Goal: Find specific page/section: Find specific page/section

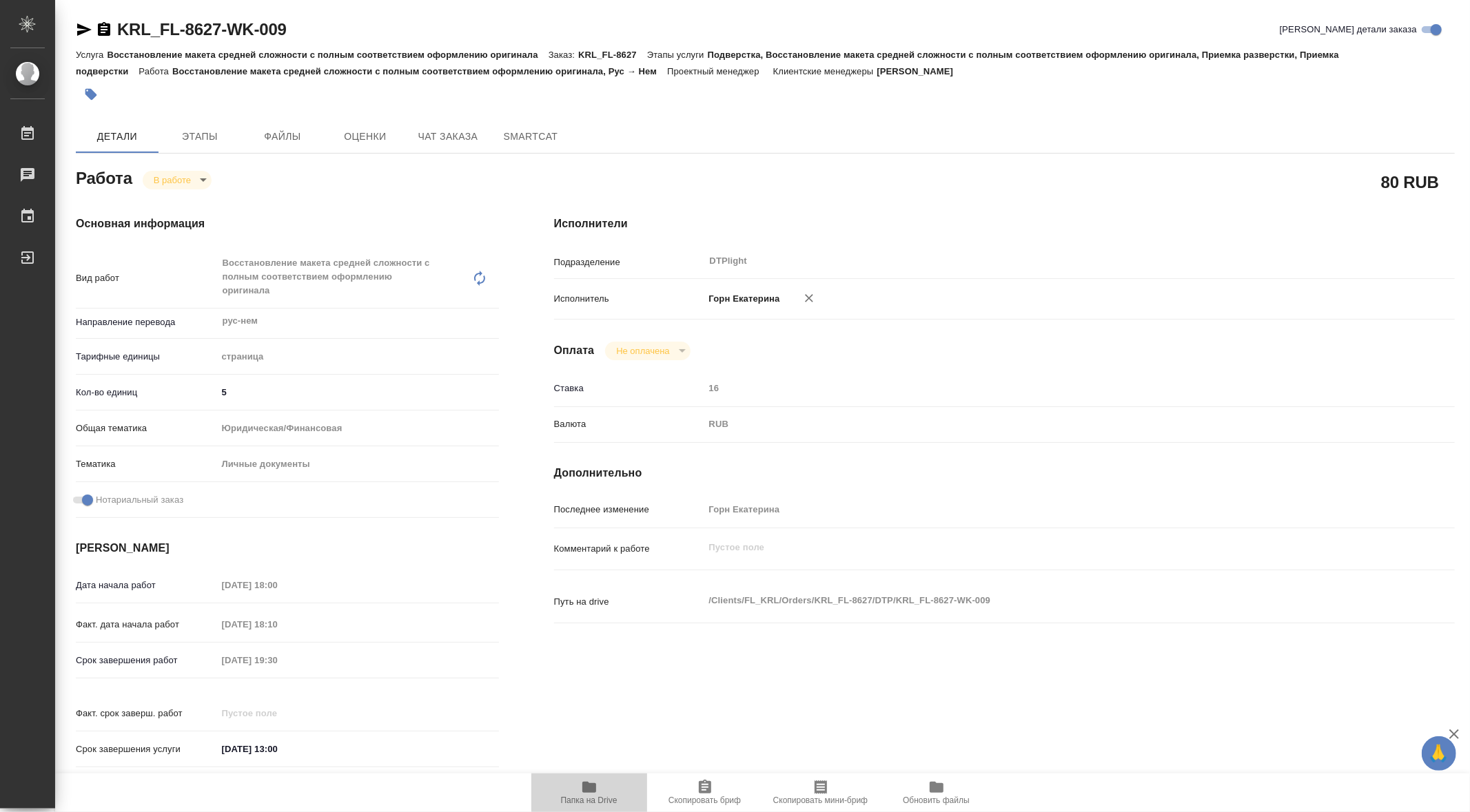
click at [602, 788] on span "Папка на Drive" at bounding box center [589, 792] width 99 height 26
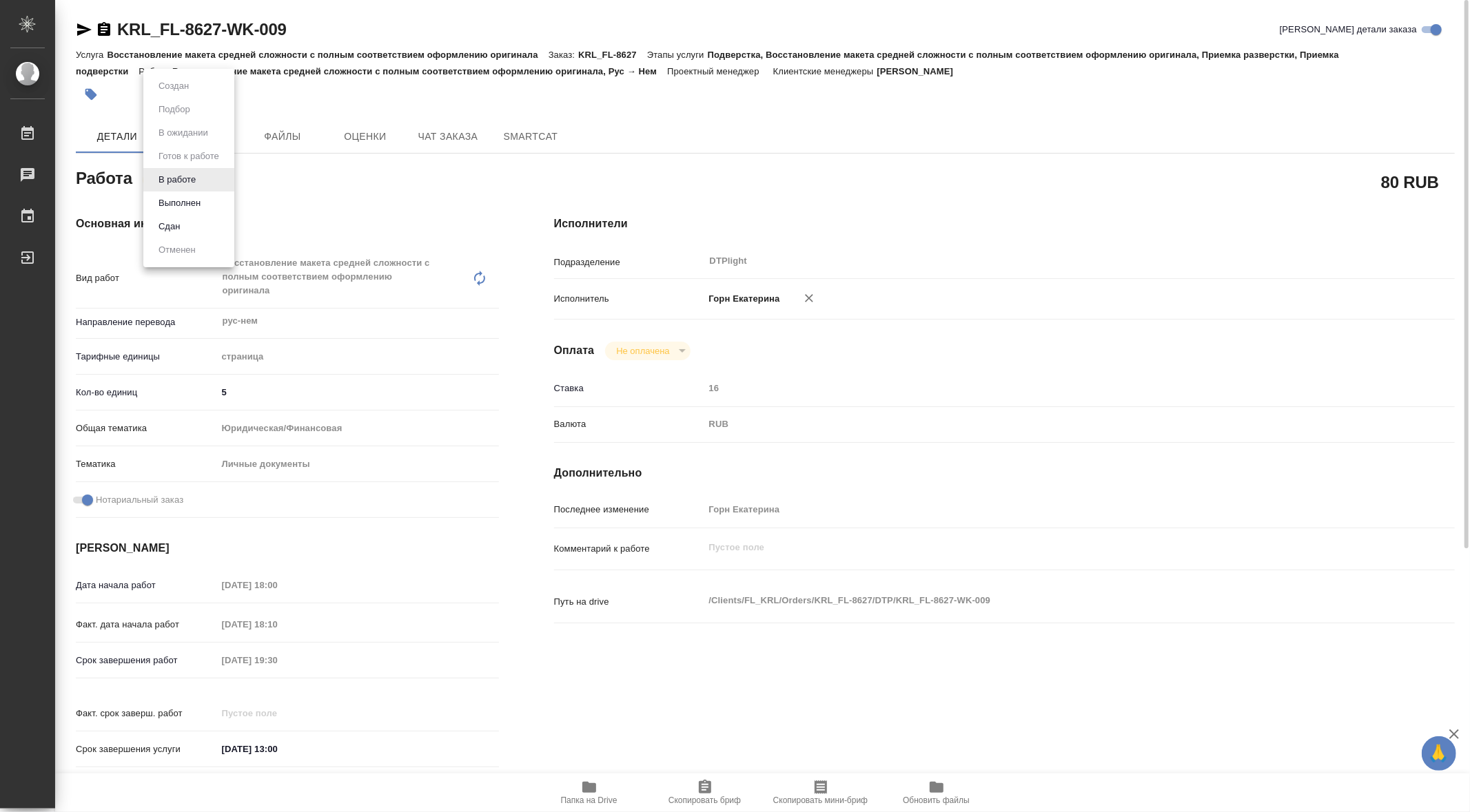
click at [200, 177] on body "🙏 .cls-1 fill:#fff; AWATERA Gorn Ekaterina Работы 0 Чаты График Выйти KRL_FL-86…" at bounding box center [735, 406] width 1470 height 812
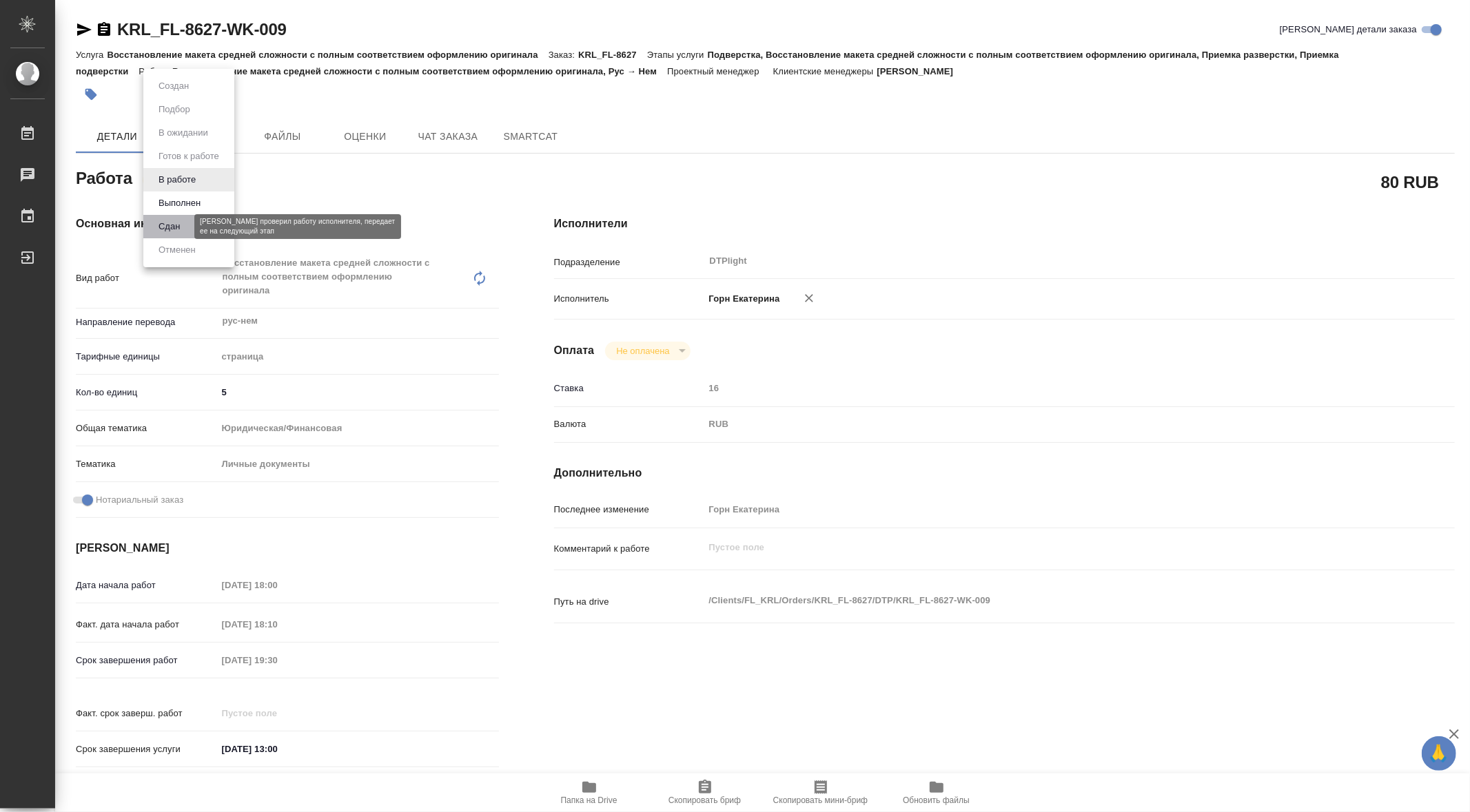
click at [177, 224] on button "Сдан" at bounding box center [169, 226] width 29 height 15
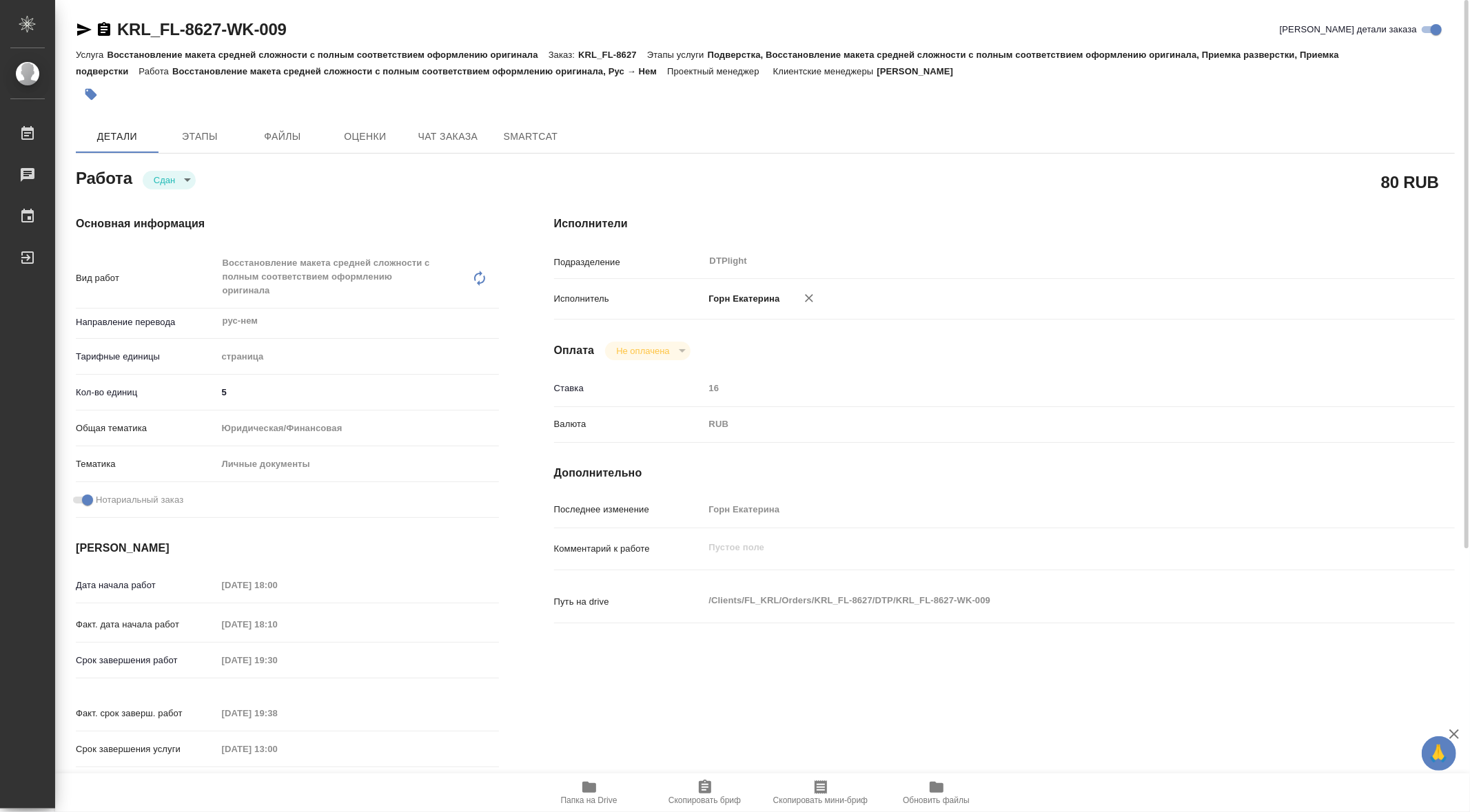
type textarea "x"
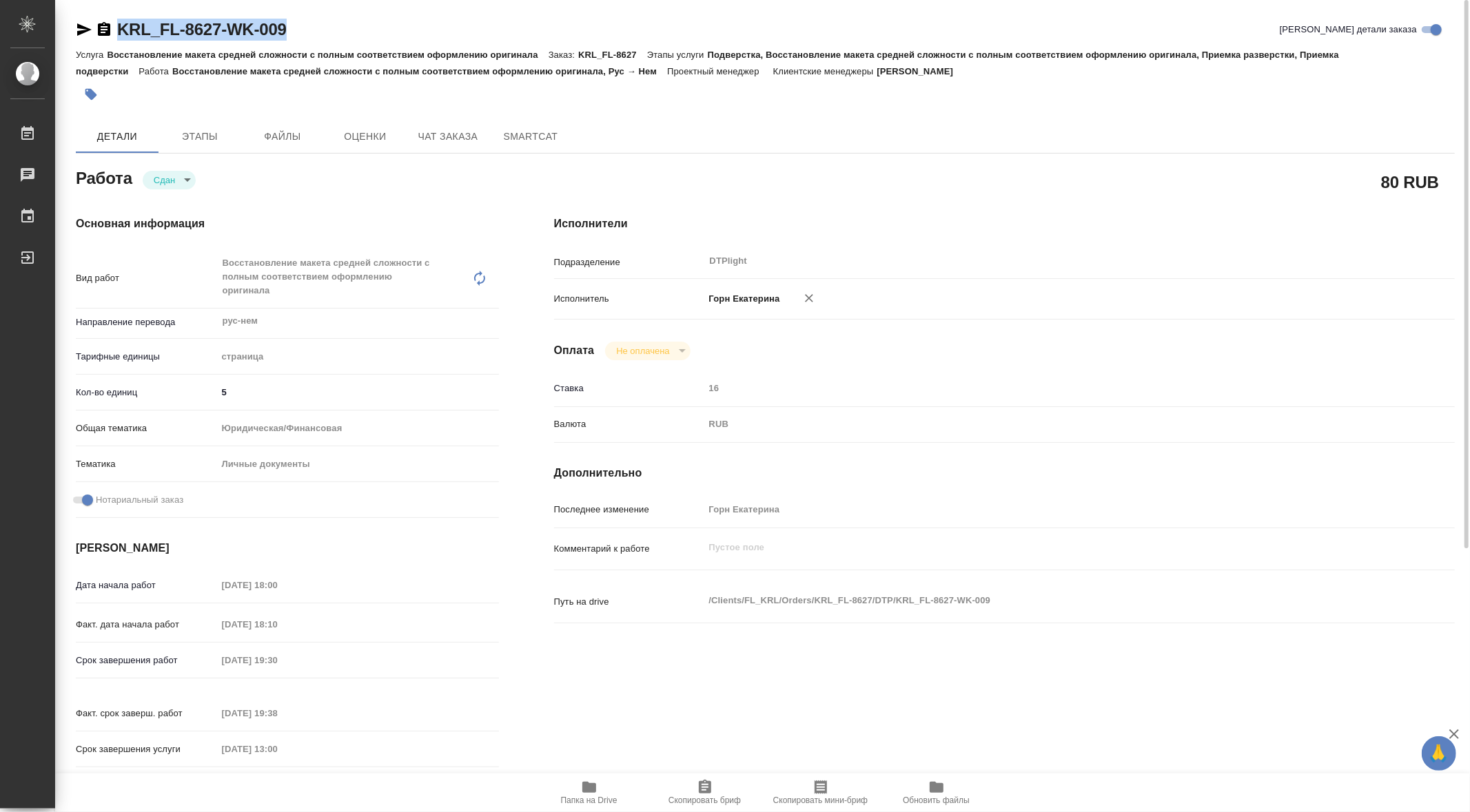
drag, startPoint x: 112, startPoint y: 9, endPoint x: 329, endPoint y: 42, distance: 219.5
click at [329, 42] on div "KRL_FL-8627-WK-009 Кратко детали заказа Услуга Восстановление макета средней сл…" at bounding box center [765, 608] width 1394 height 1216
copy link "KRL_FL-8627-WK-009"
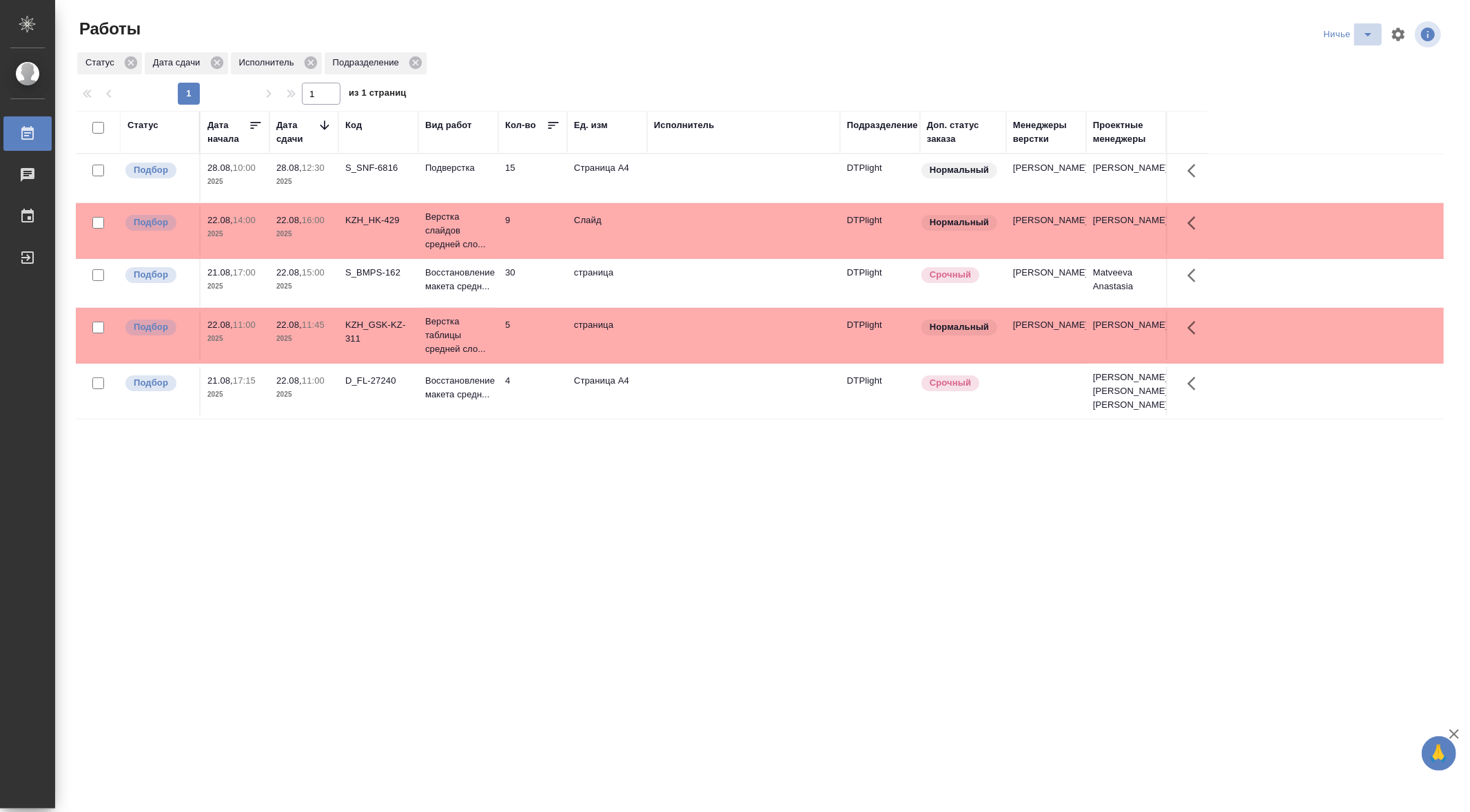
click at [1368, 37] on icon "split button" at bounding box center [1367, 34] width 16 height 16
click at [1340, 87] on li "ВиД" at bounding box center [1367, 84] width 98 height 22
click at [1369, 34] on icon "split button" at bounding box center [1367, 35] width 7 height 3
click at [1337, 63] on li "[PERSON_NAME]" at bounding box center [1367, 62] width 98 height 22
